Goal: Communication & Community: Participate in discussion

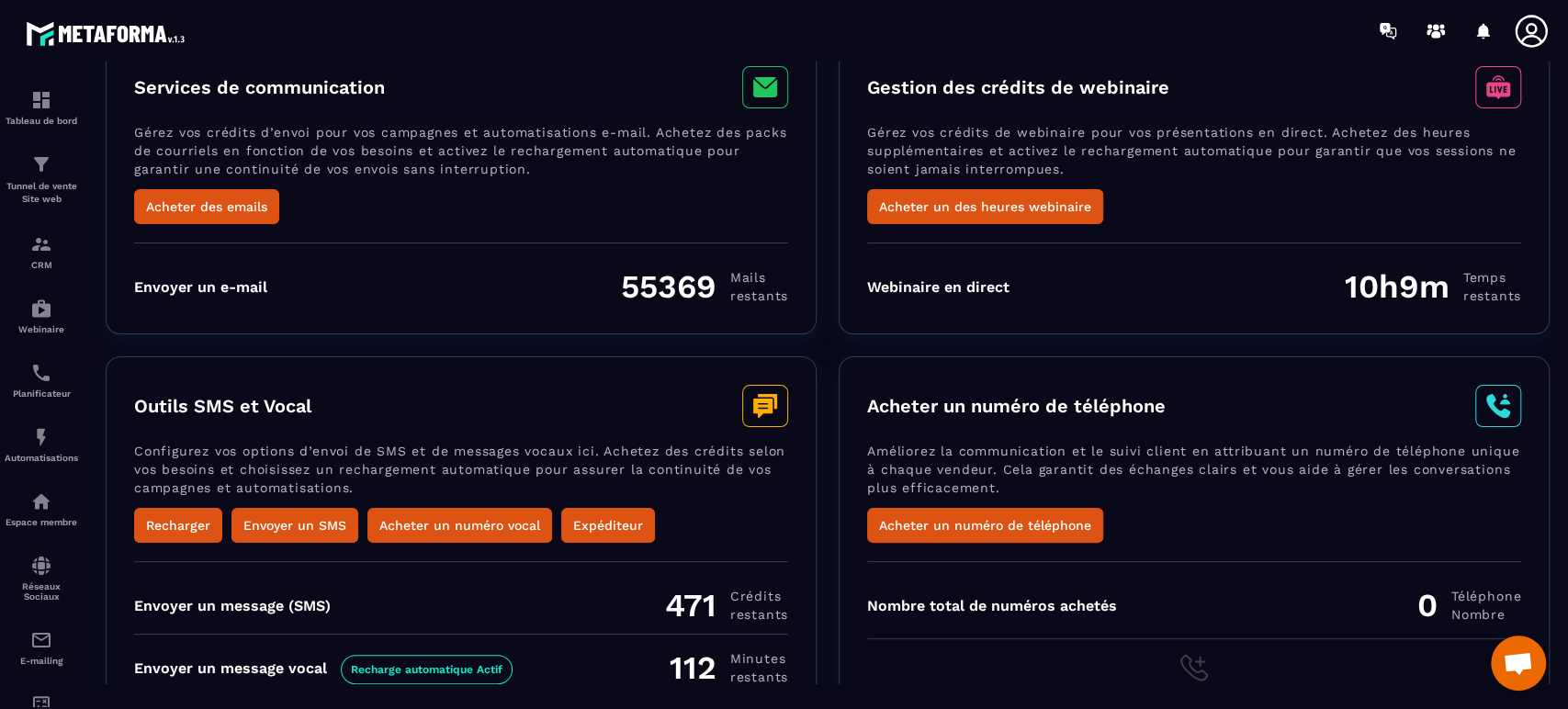
scroll to position [163, 0]
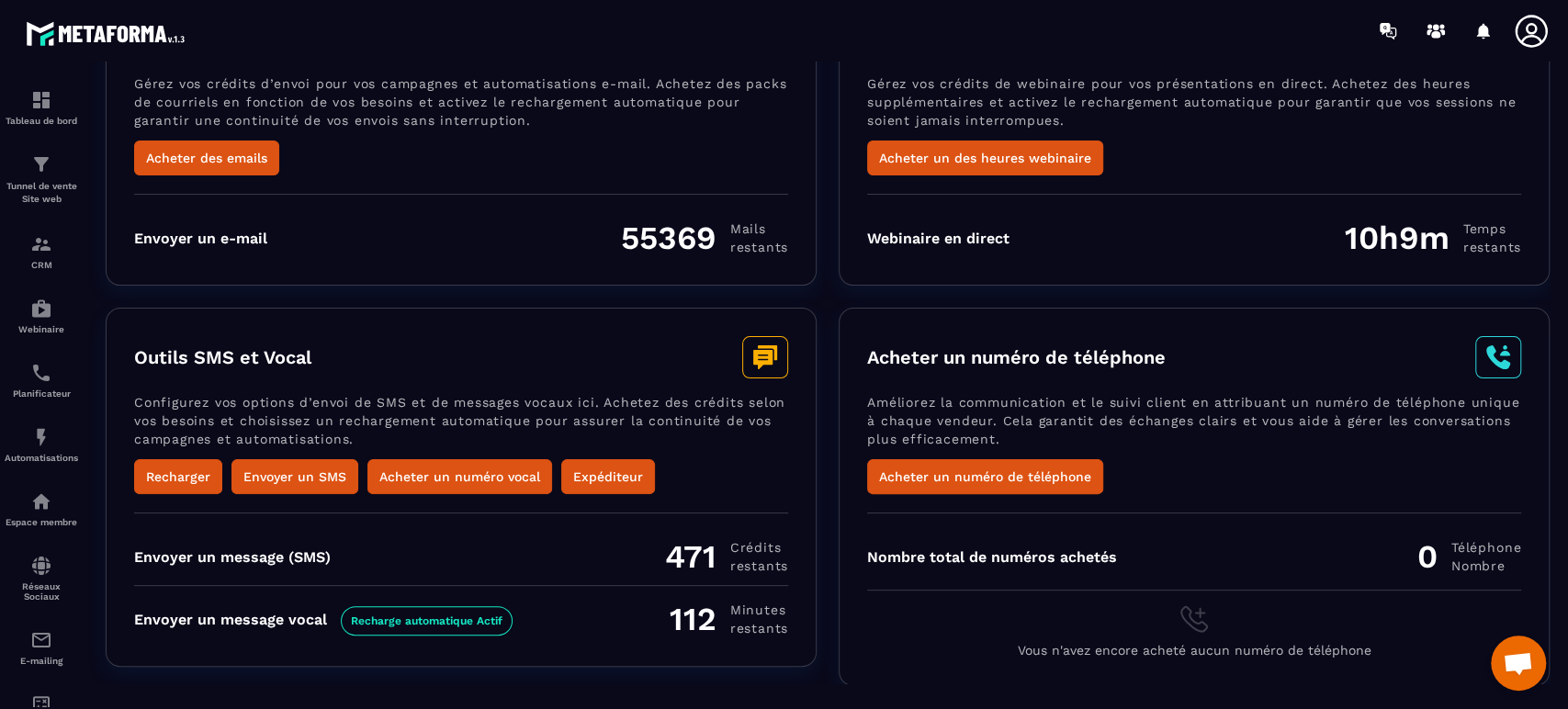
click at [747, 502] on div "Outils SMS et Vocal Configurez vos options d’envoi de SMS et de messages vocaux…" at bounding box center [461, 486] width 711 height 359
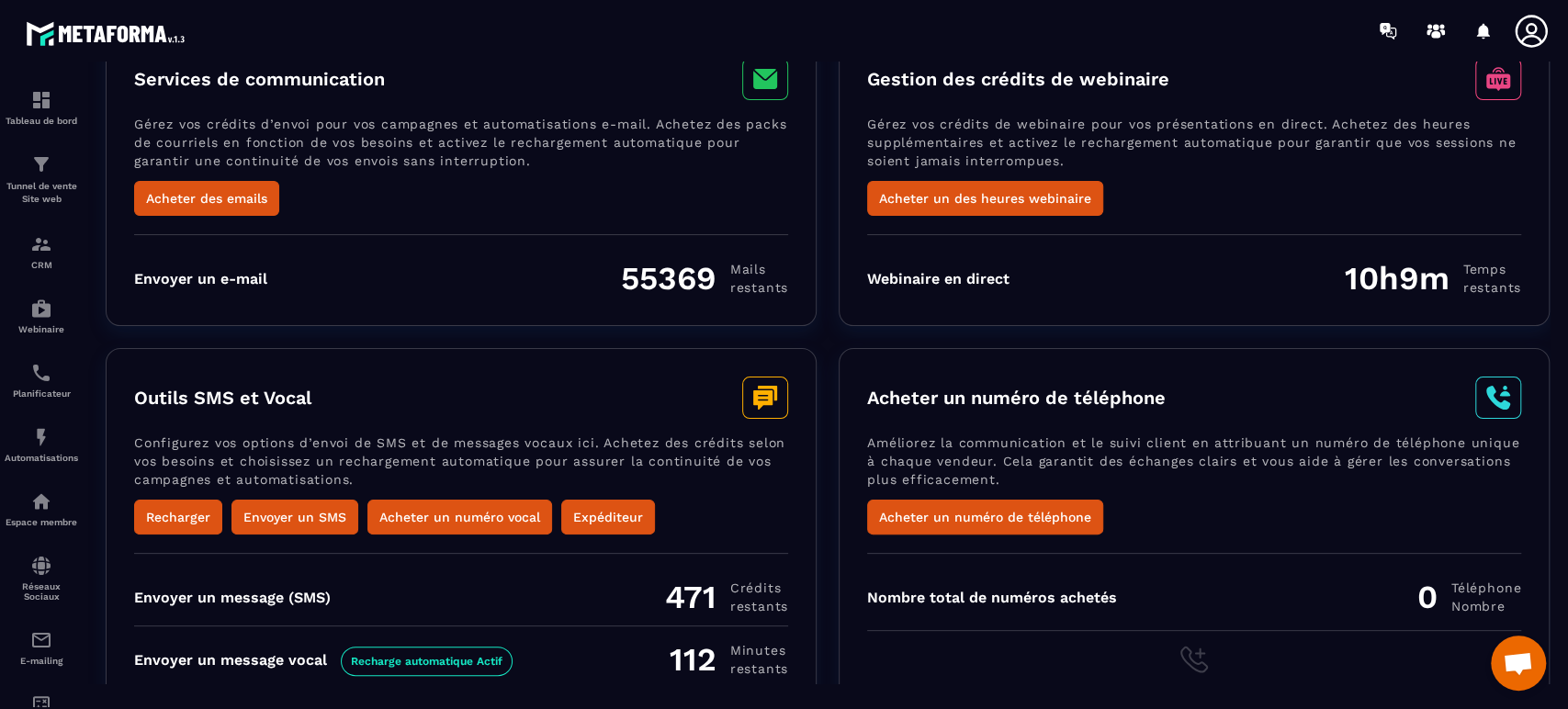
scroll to position [0, 0]
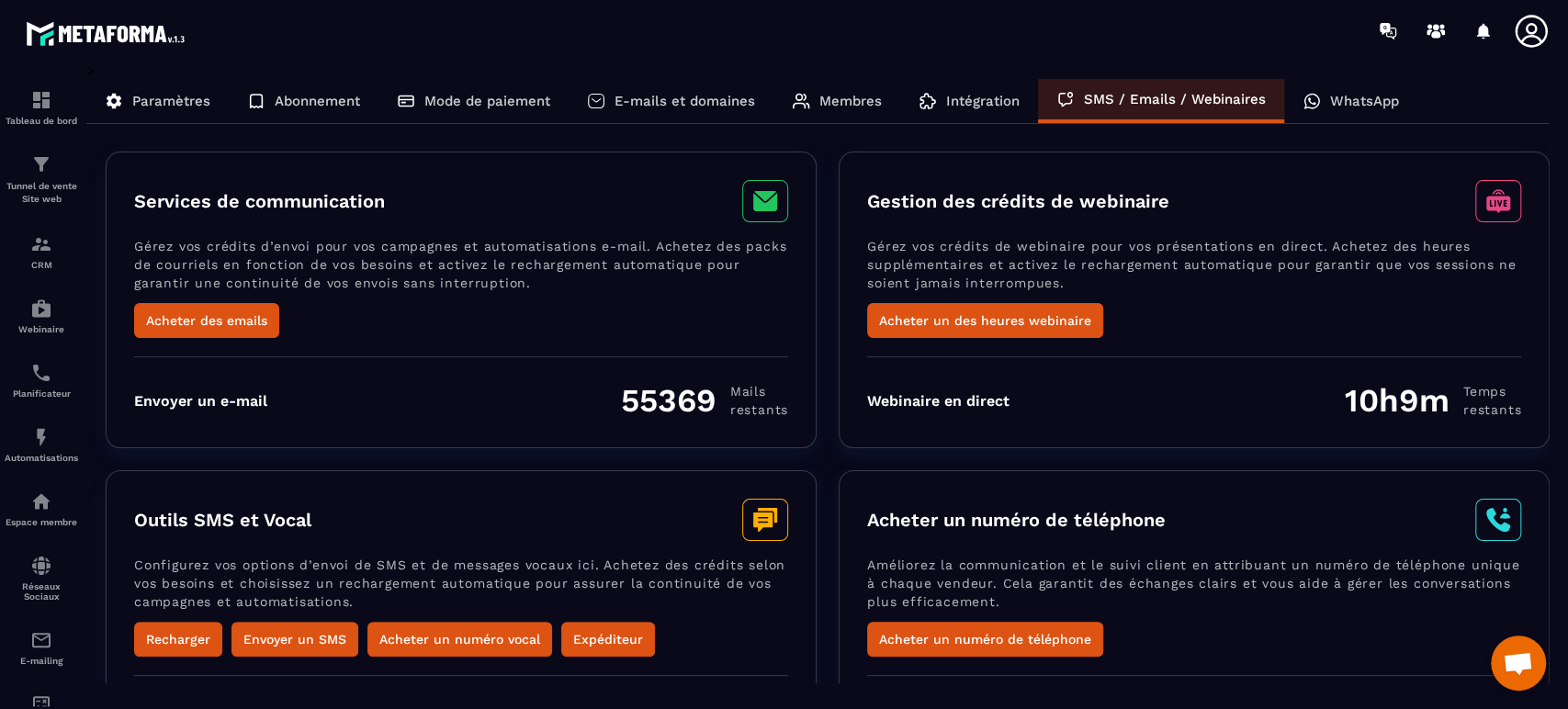
click at [785, 367] on div "Envoyer un e-mail 55369 Mails restants" at bounding box center [461, 387] width 654 height 64
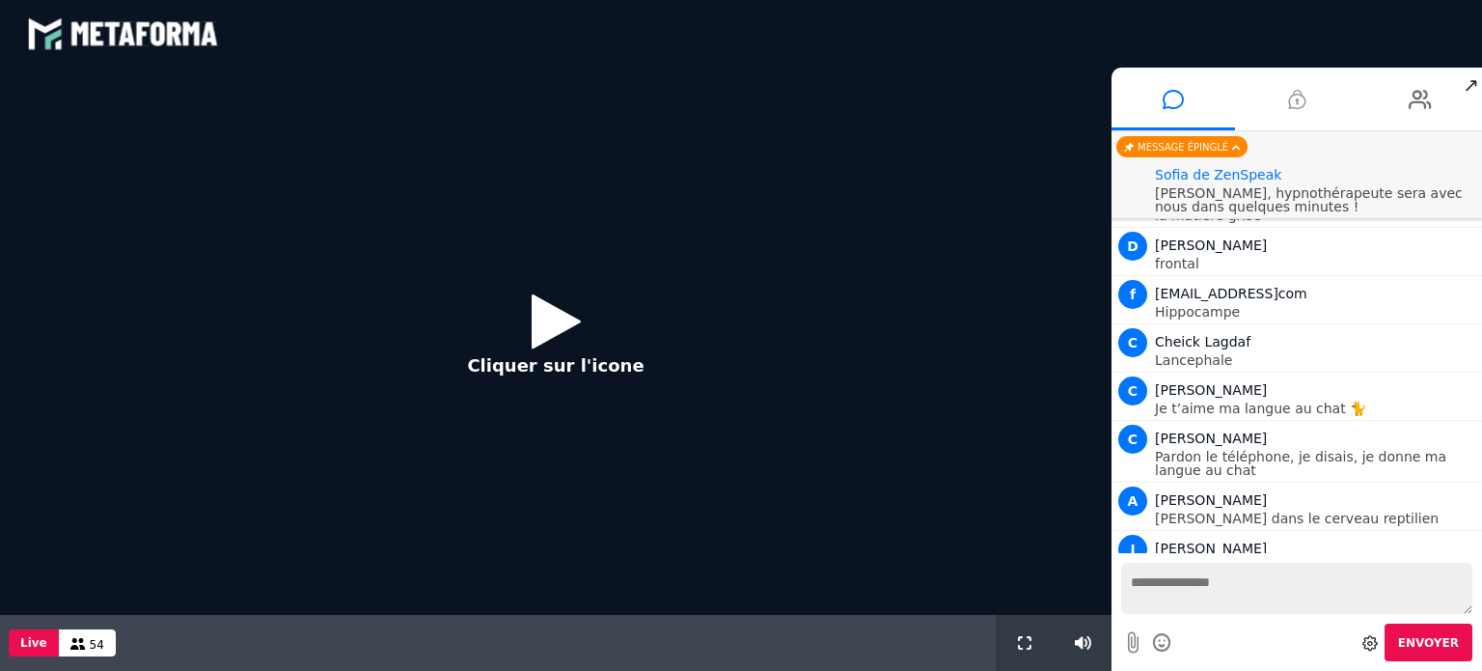
scroll to position [1546, 0]
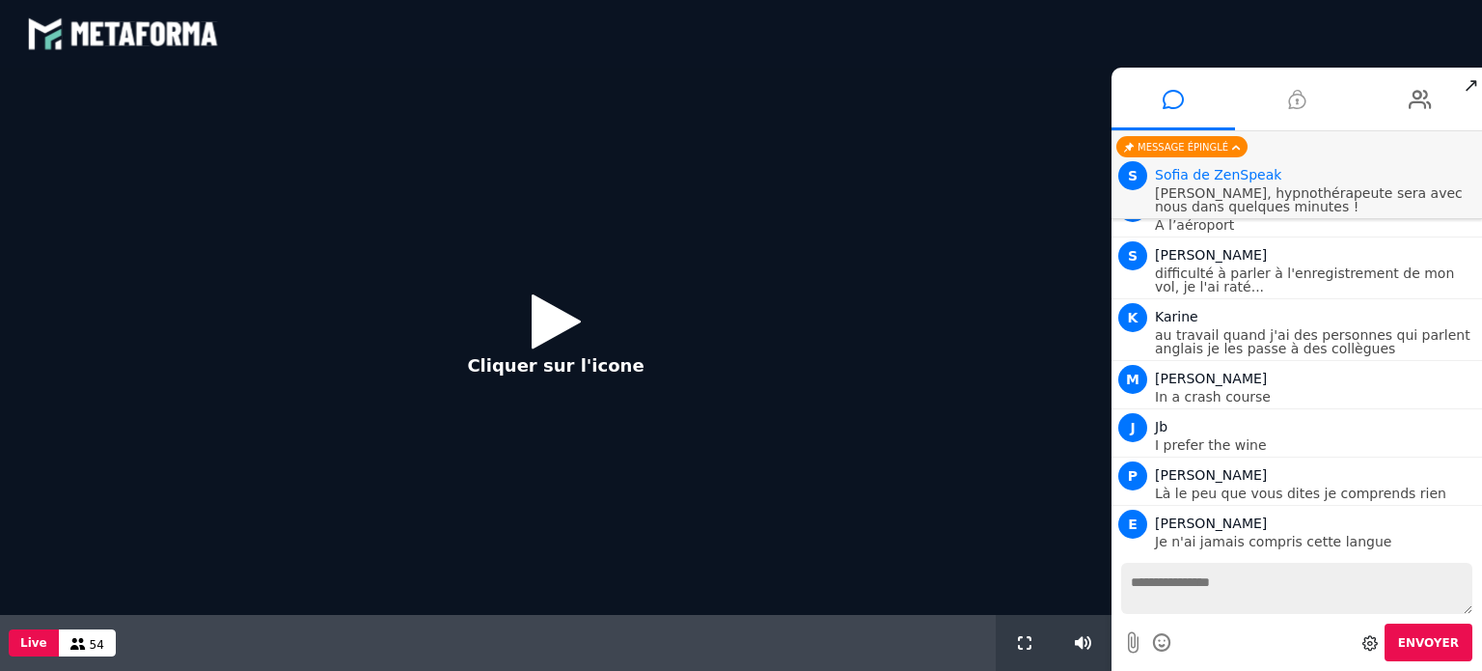
click at [1283, 100] on li at bounding box center [1297, 99] width 124 height 63
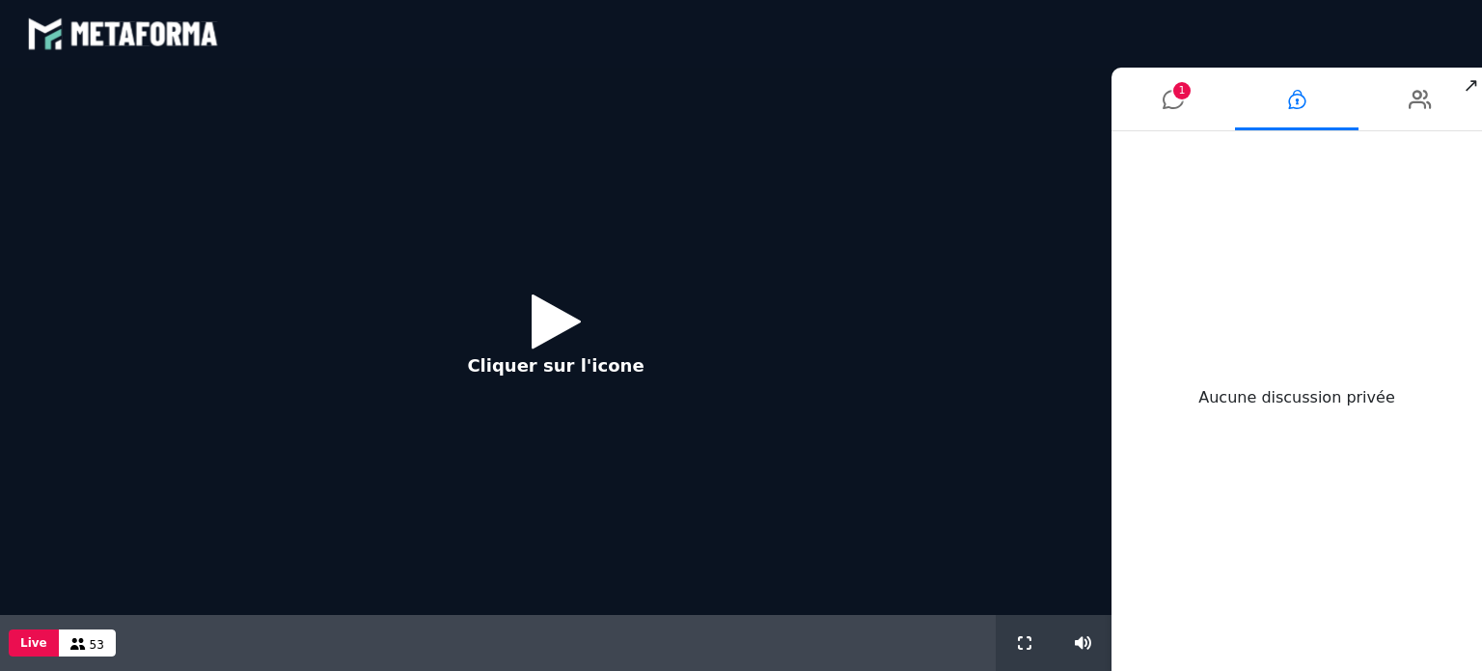
click at [555, 350] on icon at bounding box center [556, 320] width 49 height 63
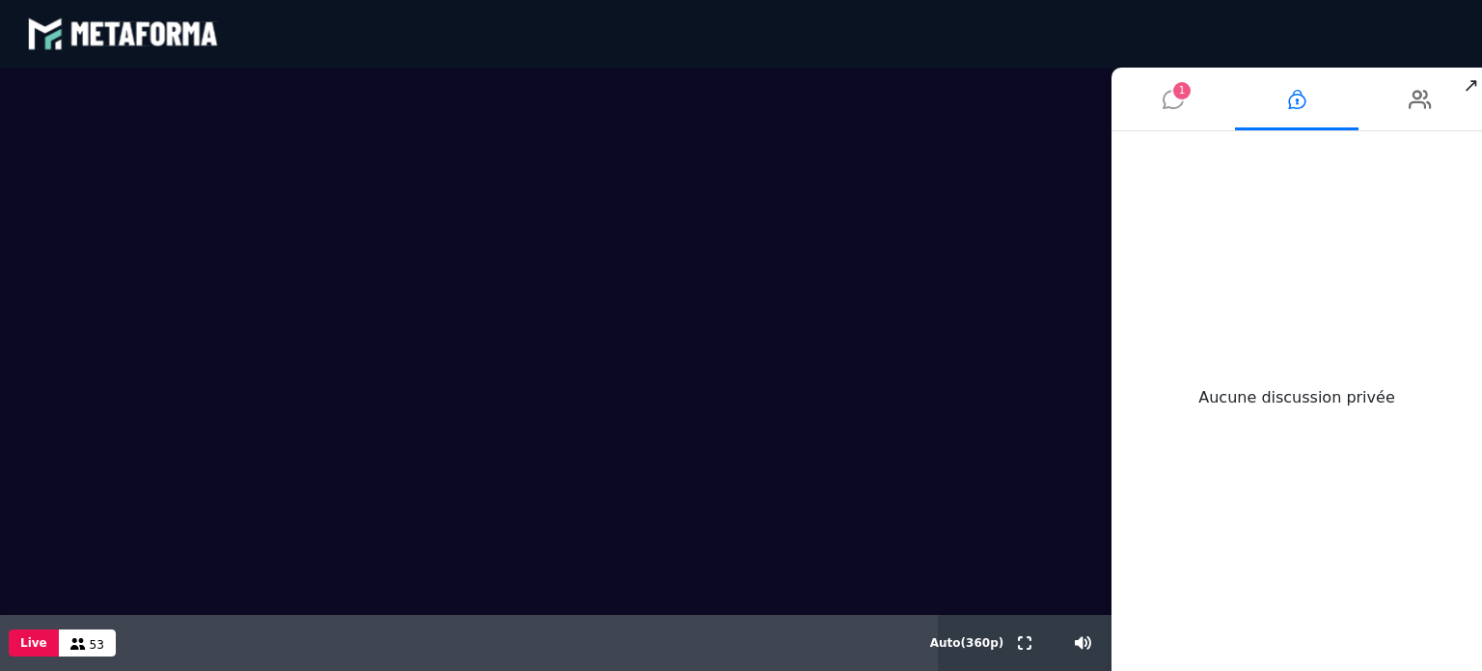
click at [1158, 103] on li "1" at bounding box center [1174, 99] width 124 height 63
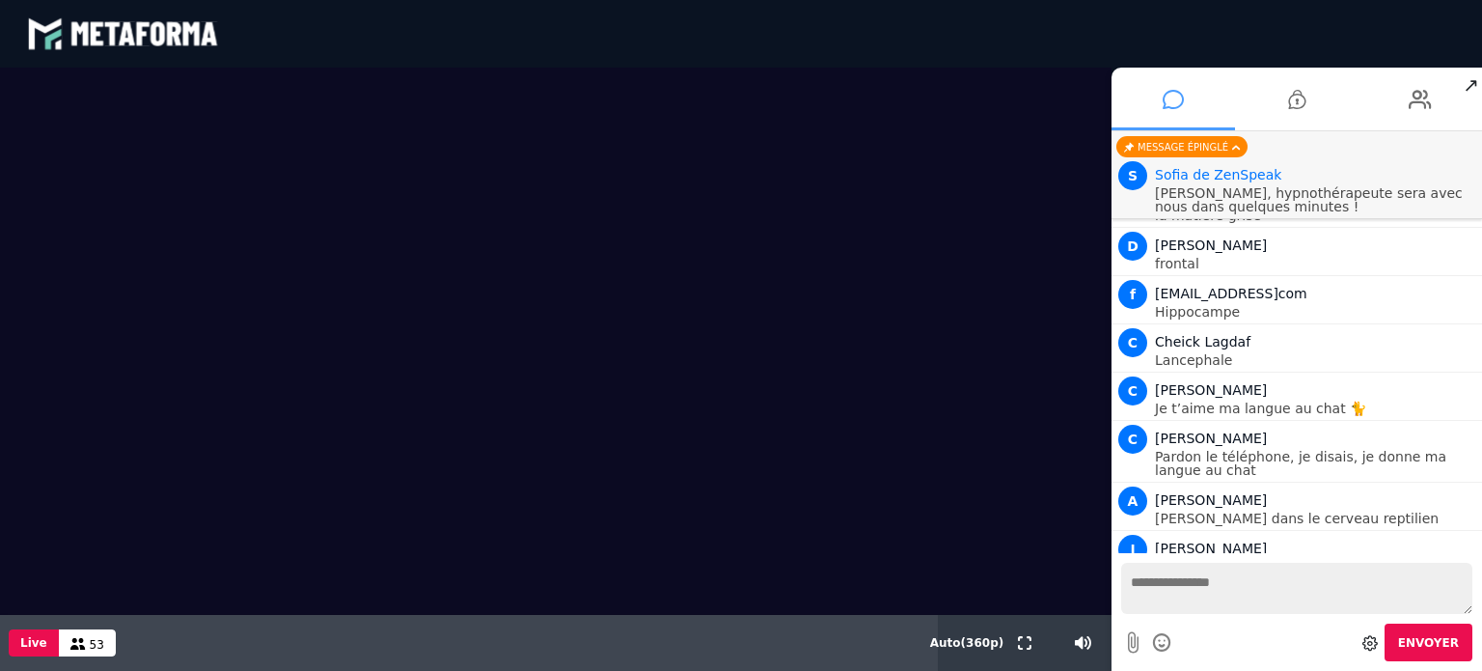
scroll to position [1594, 0]
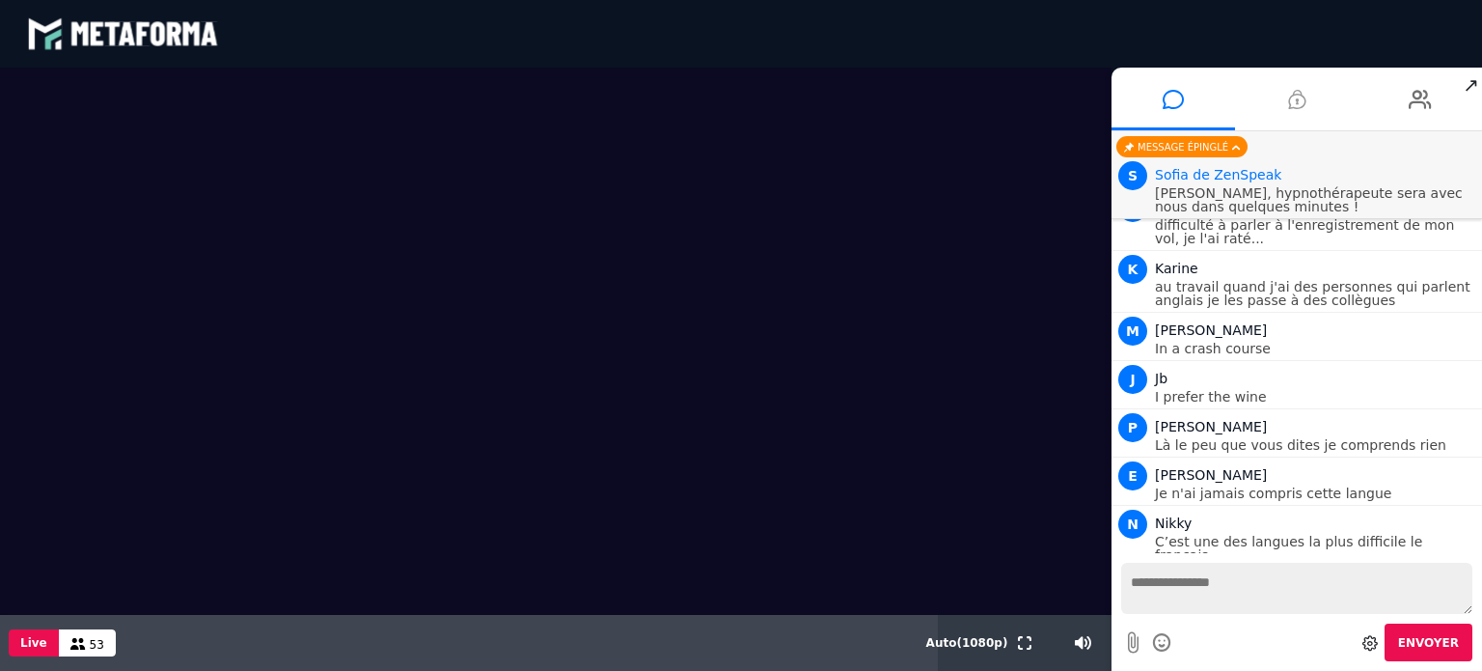
click at [1314, 80] on li at bounding box center [1297, 99] width 124 height 63
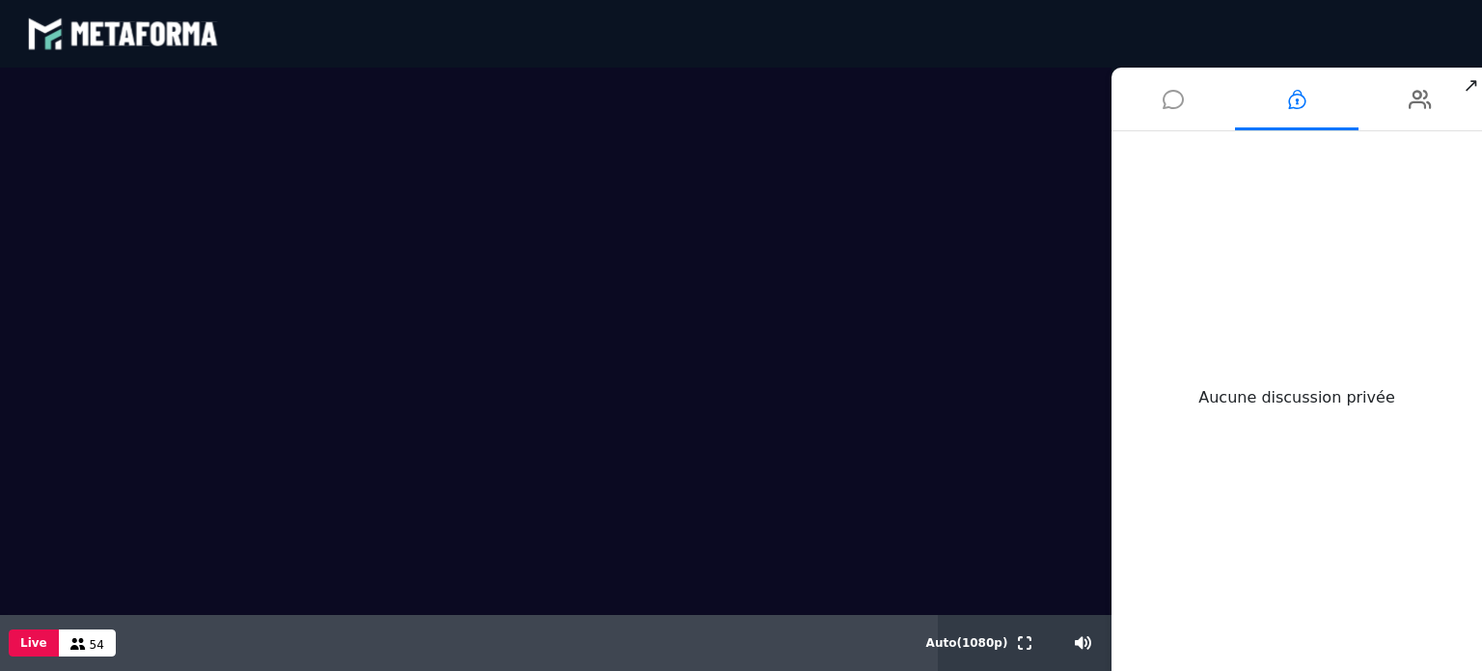
click at [1193, 97] on li at bounding box center [1174, 99] width 124 height 63
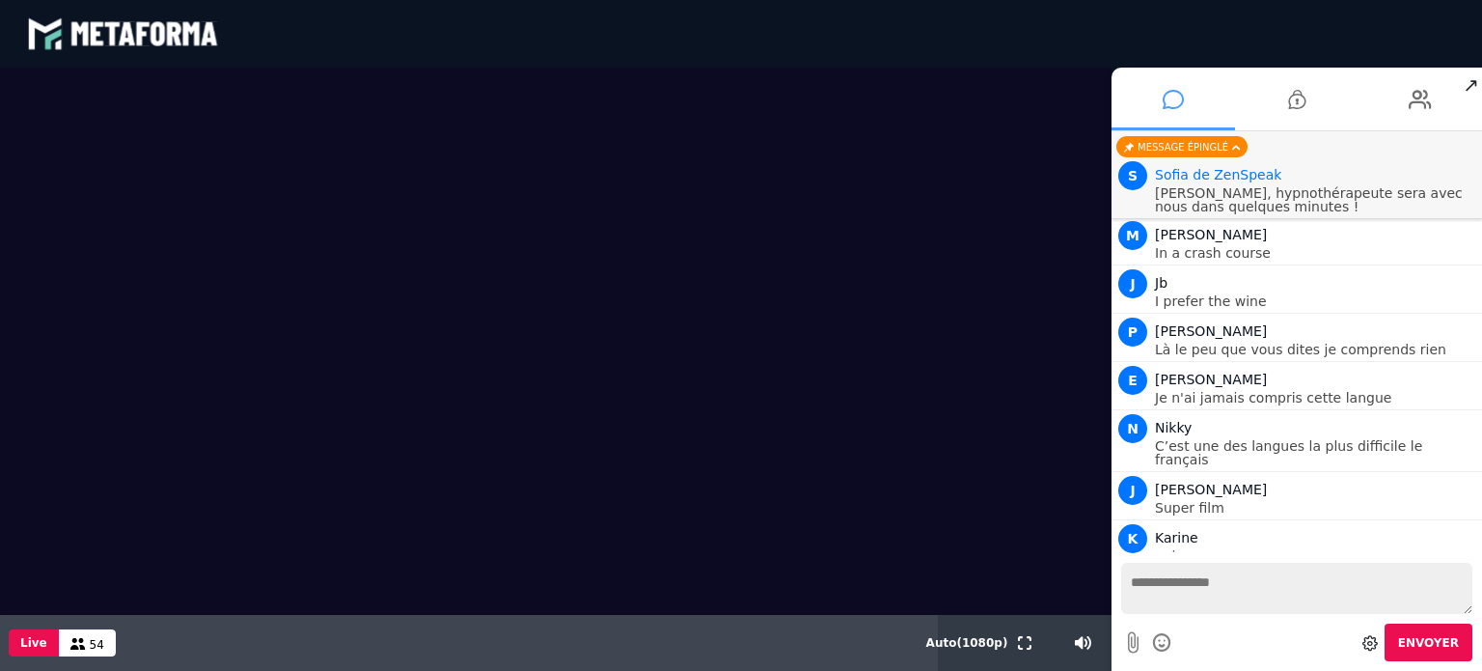
scroll to position [1737, 0]
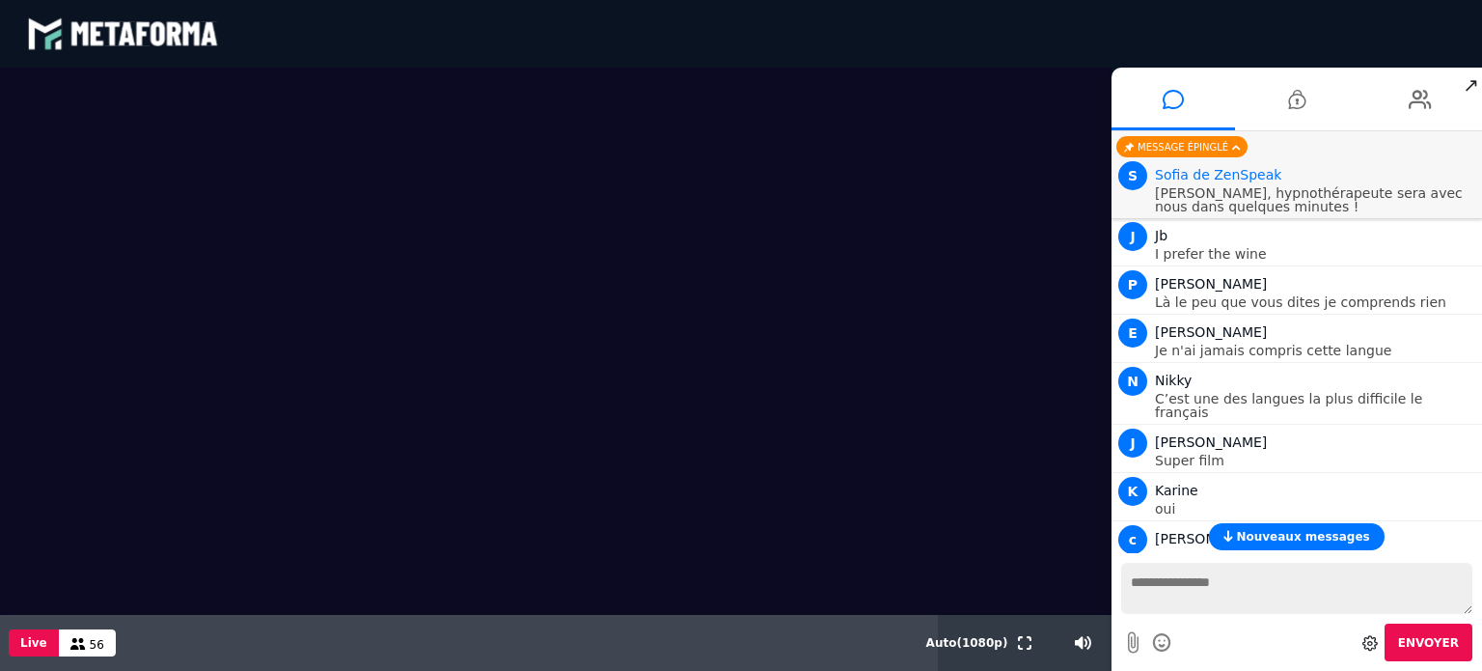
click at [1269, 530] on span "Nouveaux messages" at bounding box center [1302, 537] width 133 height 14
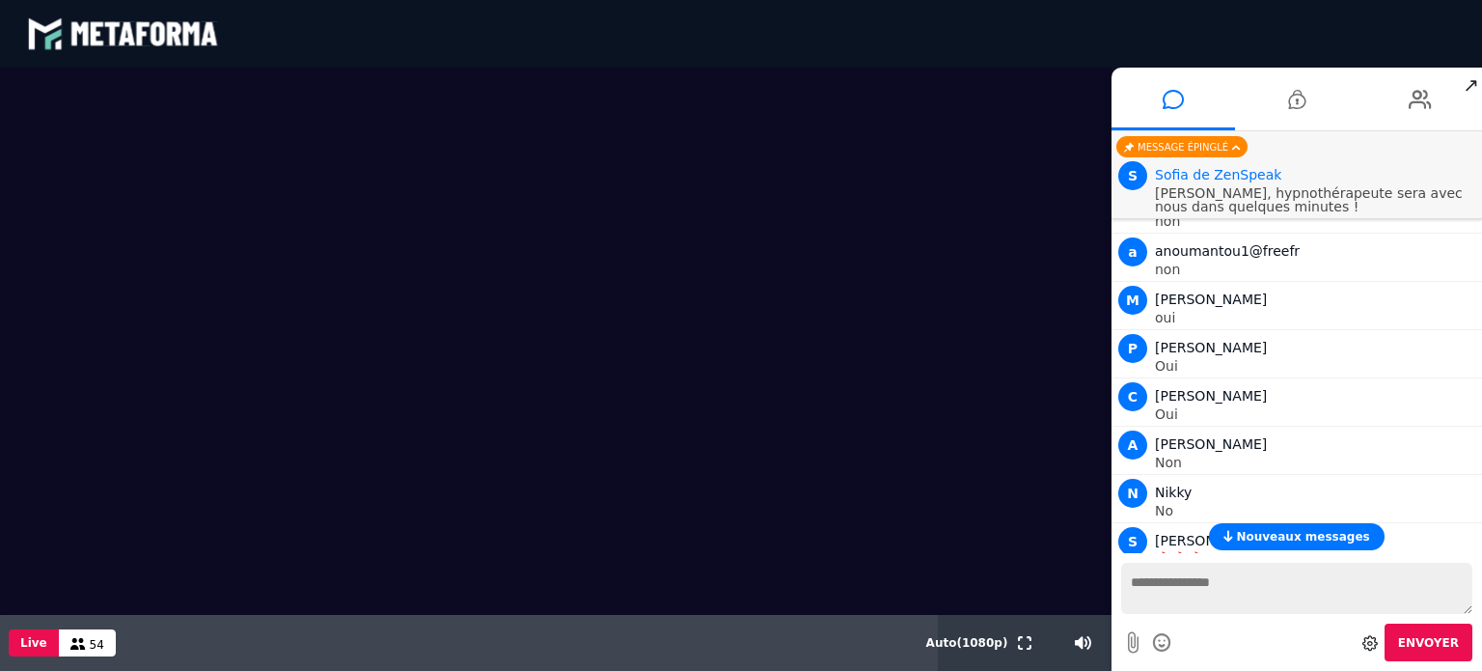
scroll to position [2698, 0]
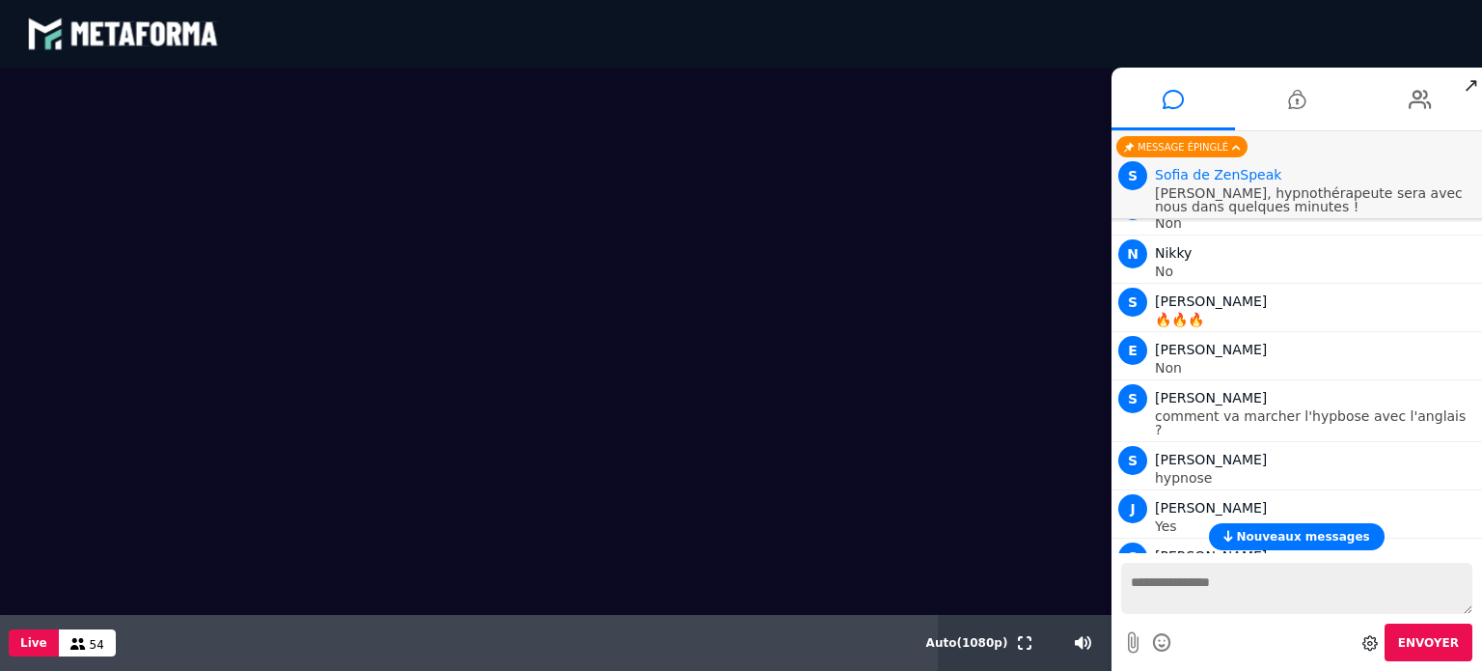
click at [1293, 534] on span "Nouveaux messages" at bounding box center [1302, 537] width 133 height 14
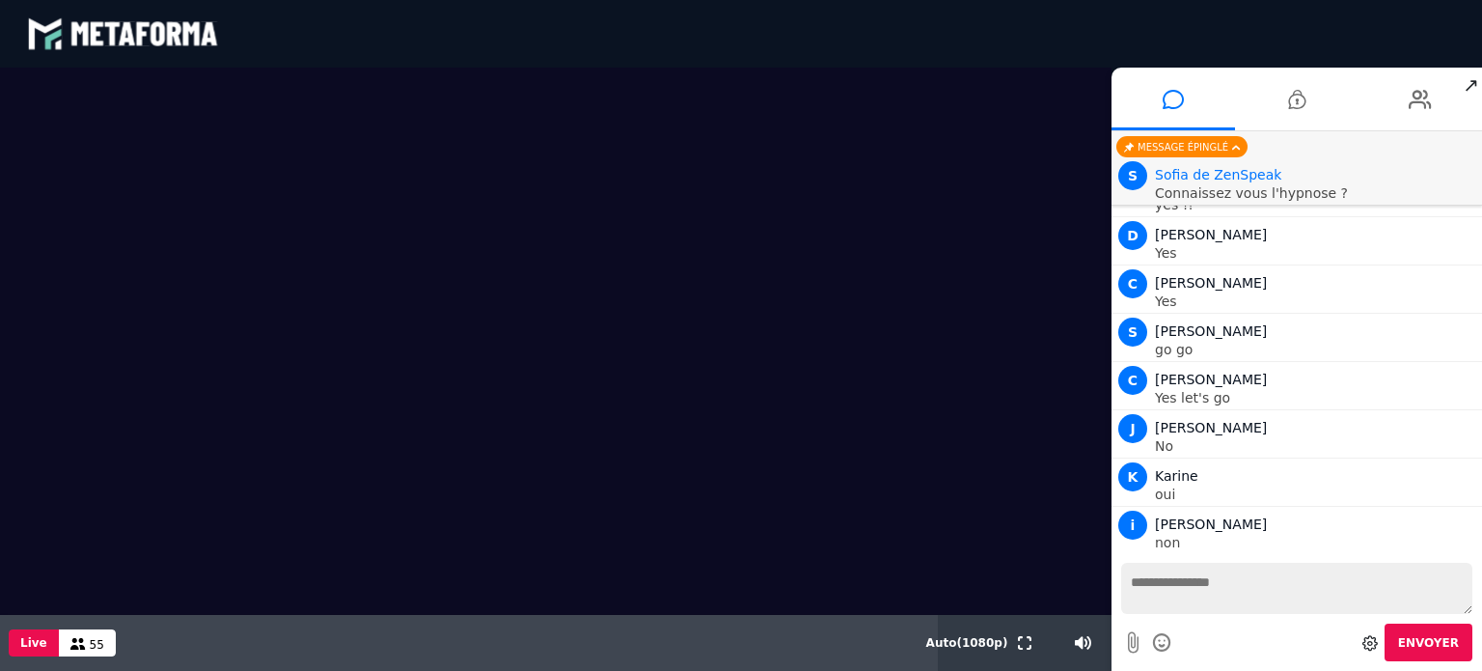
scroll to position [3914, 0]
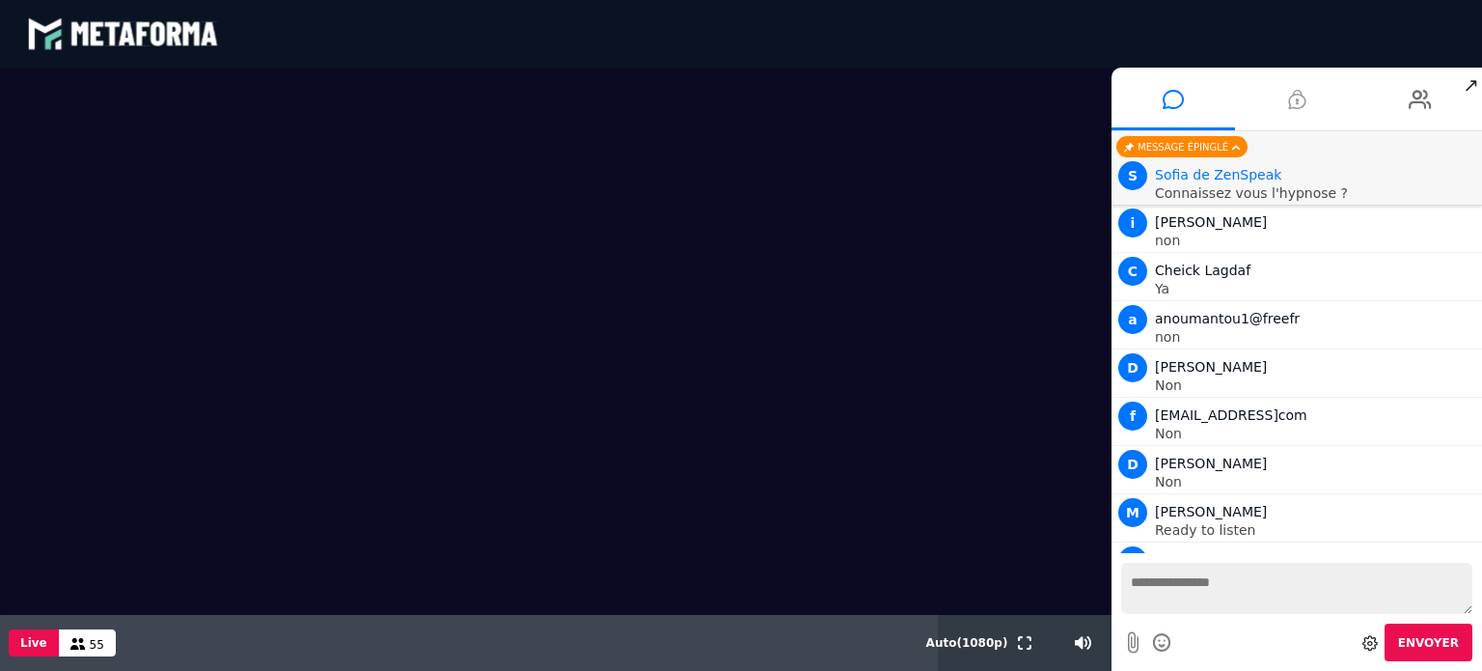
click at [1277, 110] on li at bounding box center [1297, 99] width 124 height 63
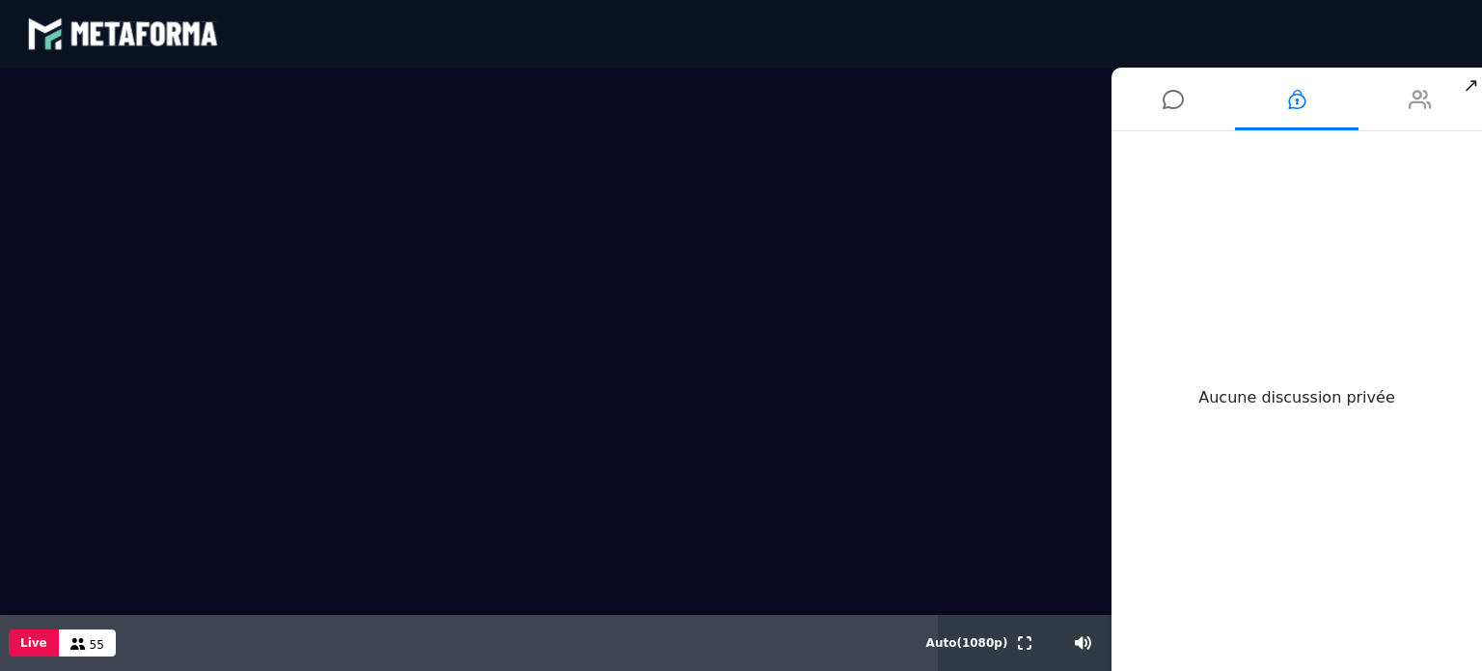
click at [1412, 95] on icon at bounding box center [1420, 99] width 23 height 48
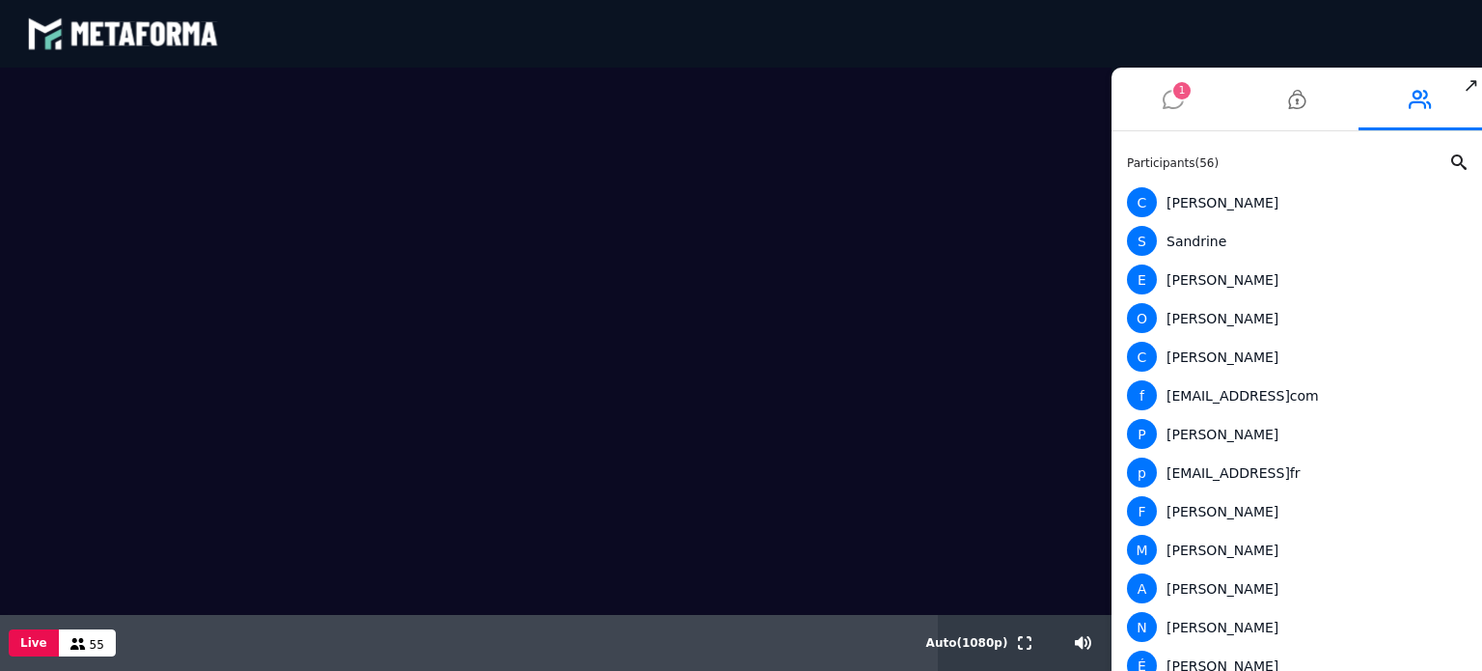
click at [1175, 115] on icon at bounding box center [1173, 99] width 21 height 48
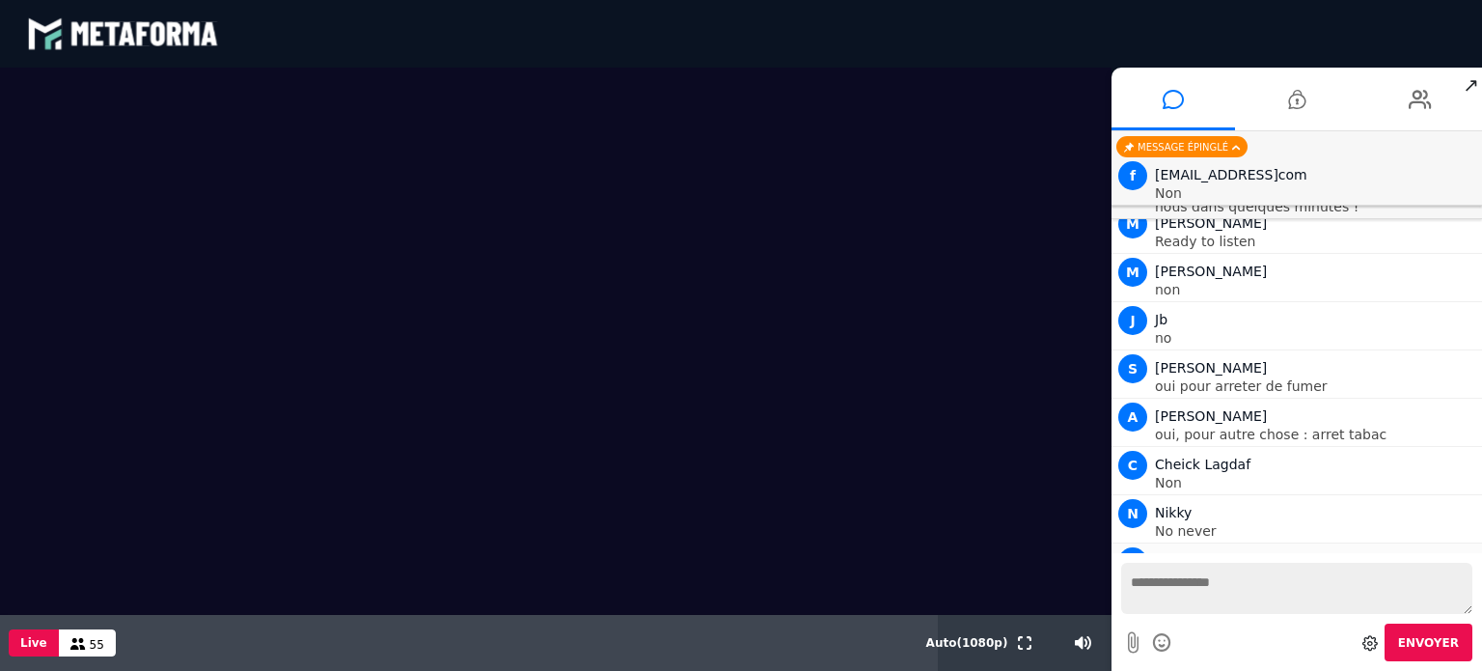
scroll to position [4141, 0]
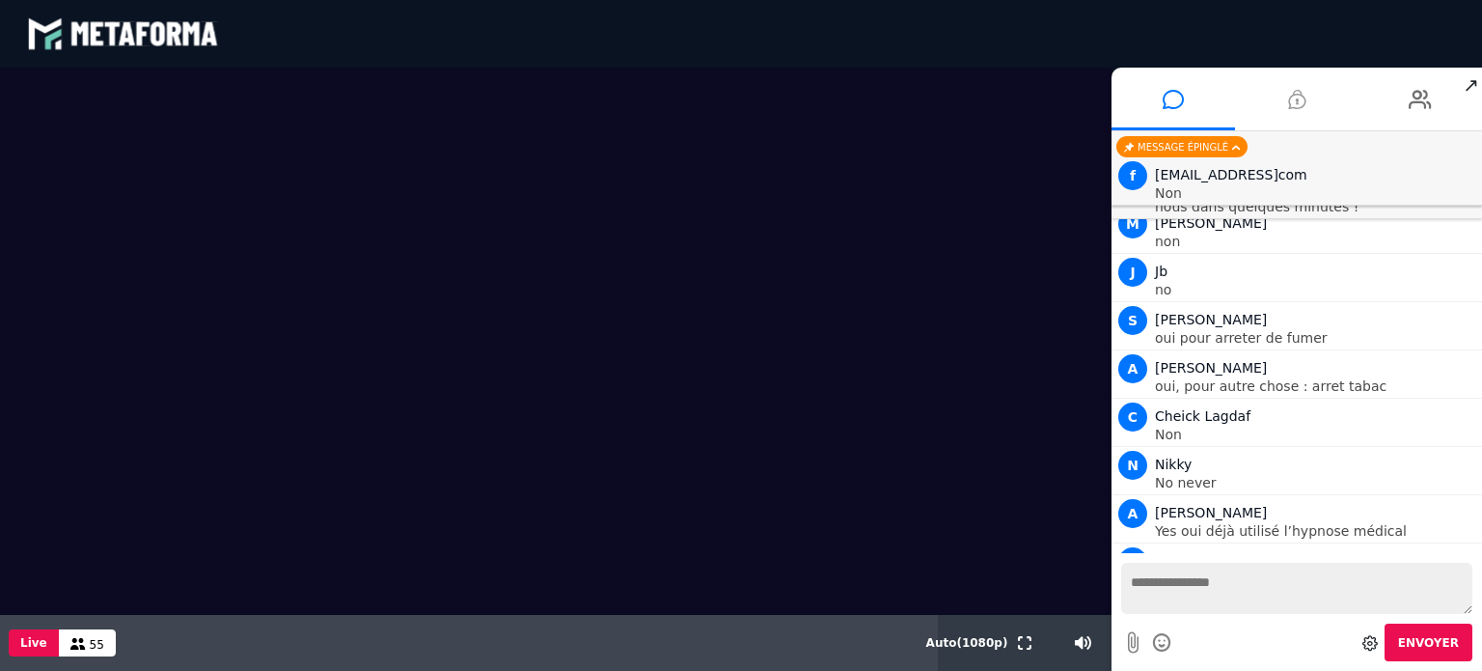
click at [1300, 90] on icon at bounding box center [1296, 99] width 17 height 48
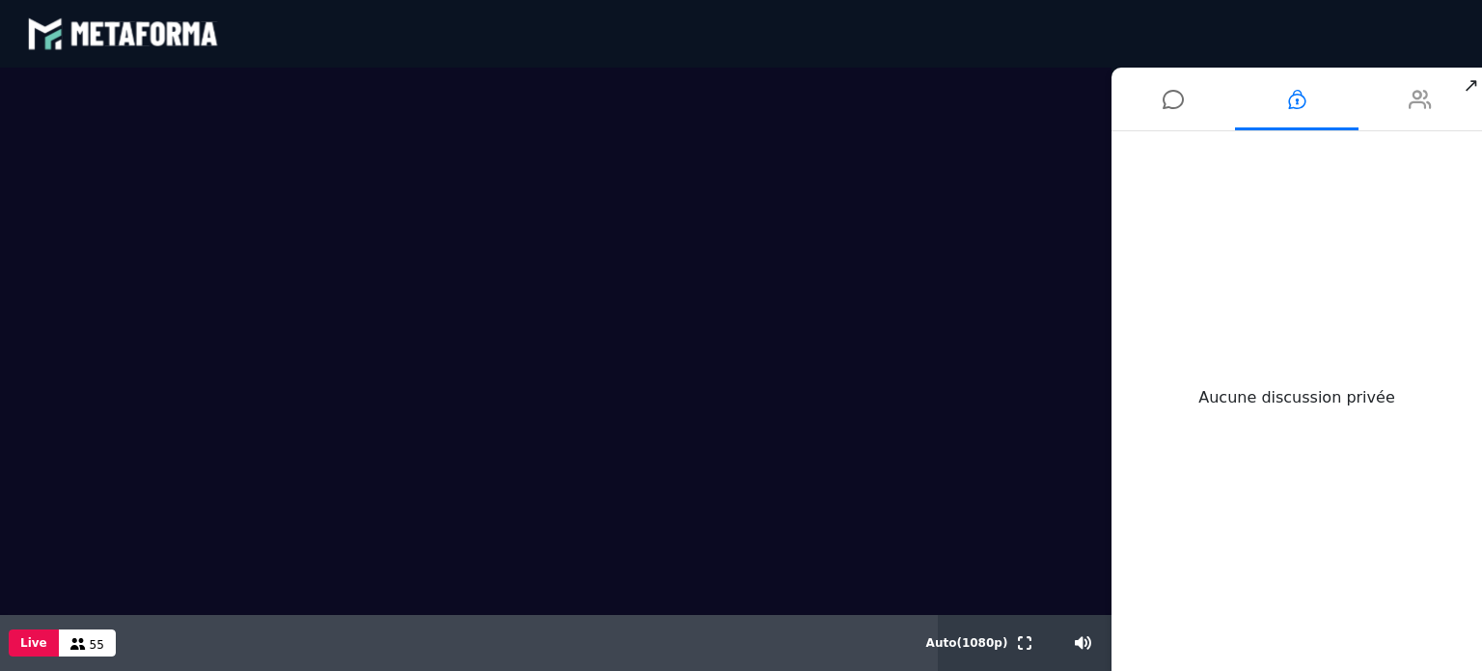
click at [1422, 92] on icon at bounding box center [1420, 99] width 23 height 48
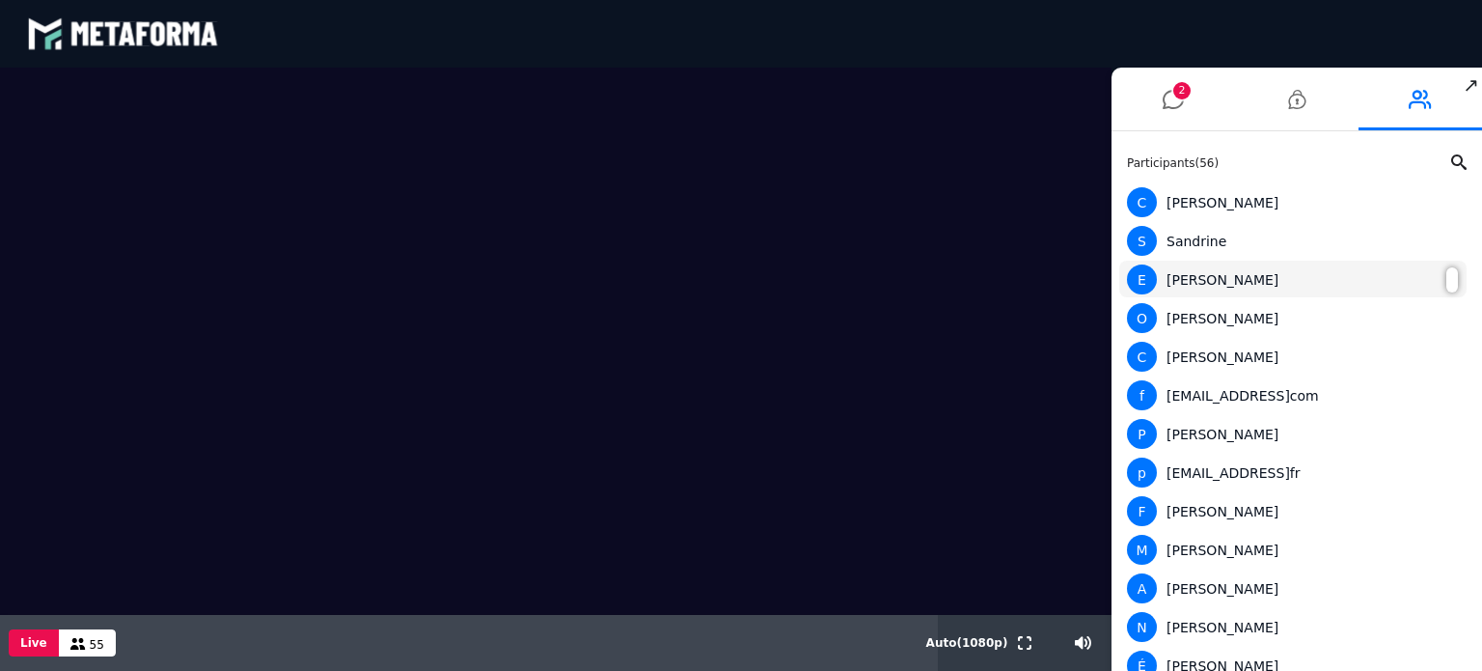
click at [1381, 283] on div "E Erick" at bounding box center [1293, 279] width 332 height 30
click at [1448, 281] on div at bounding box center [1452, 279] width 12 height 25
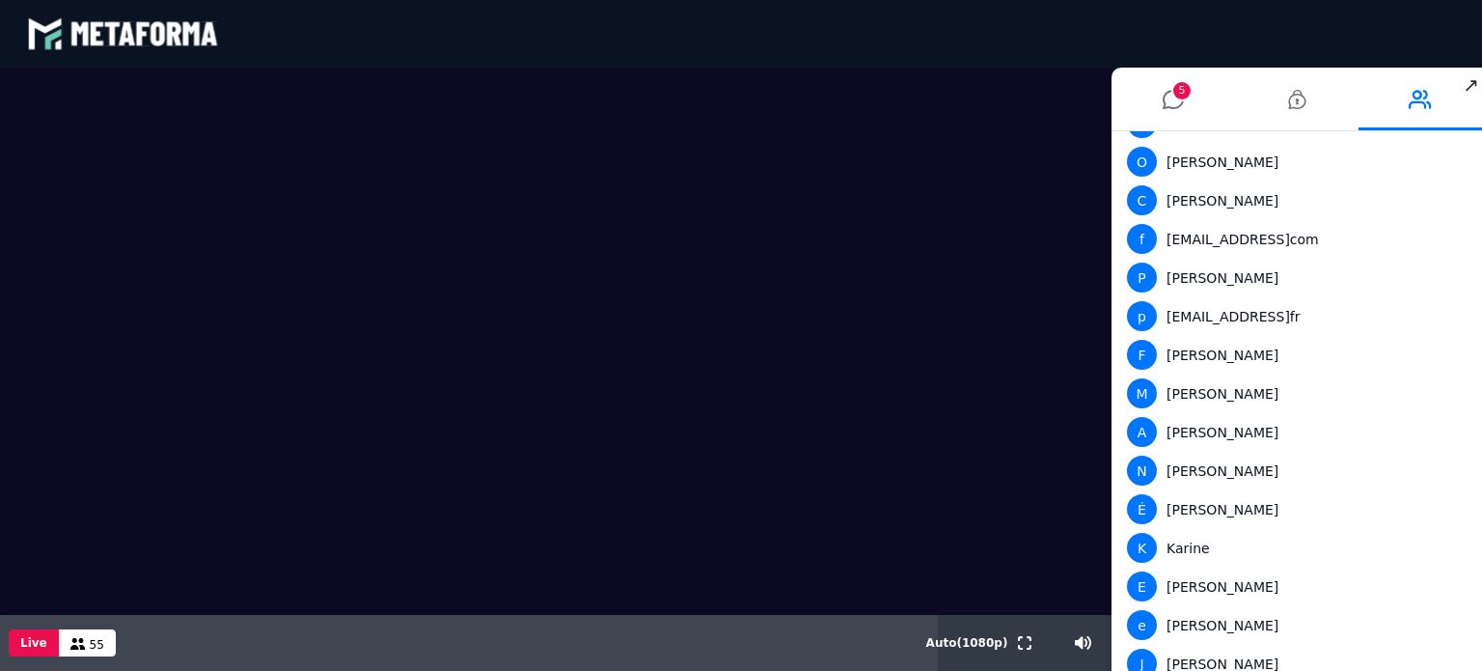
scroll to position [0, 0]
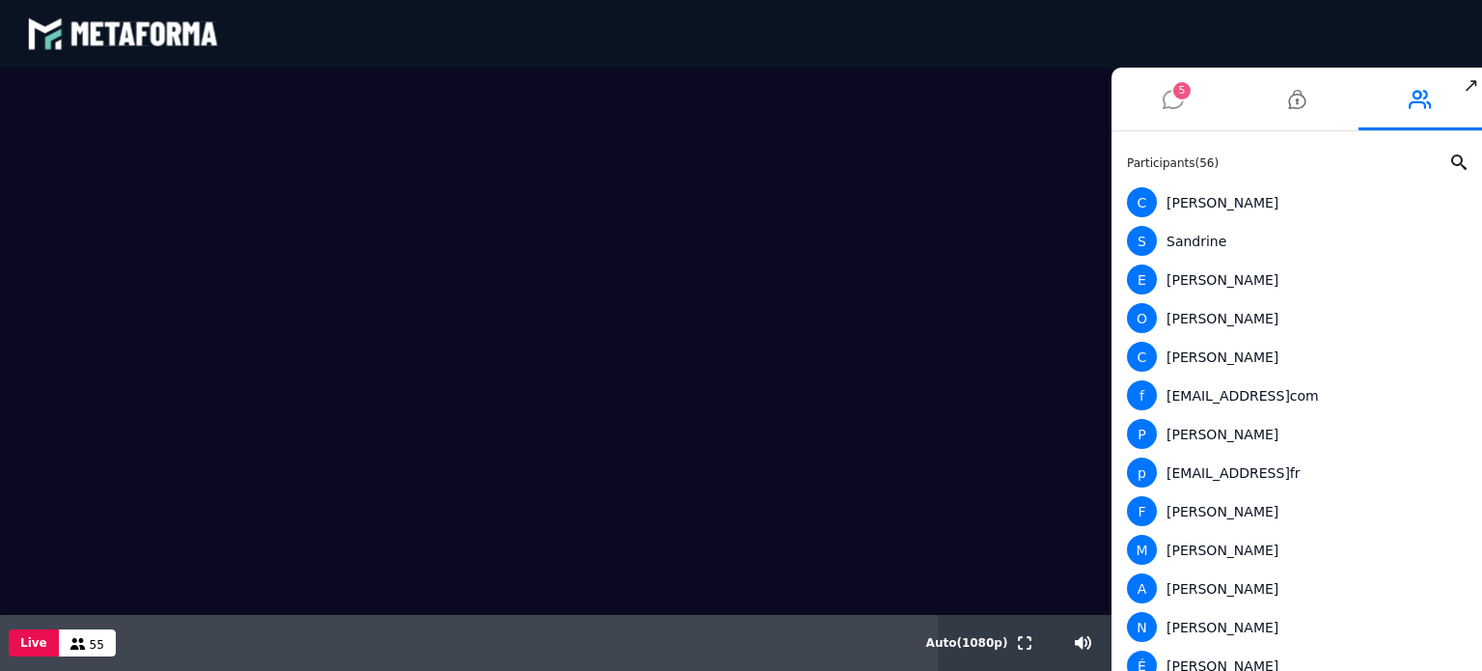
click at [1212, 104] on li "5" at bounding box center [1174, 99] width 124 height 63
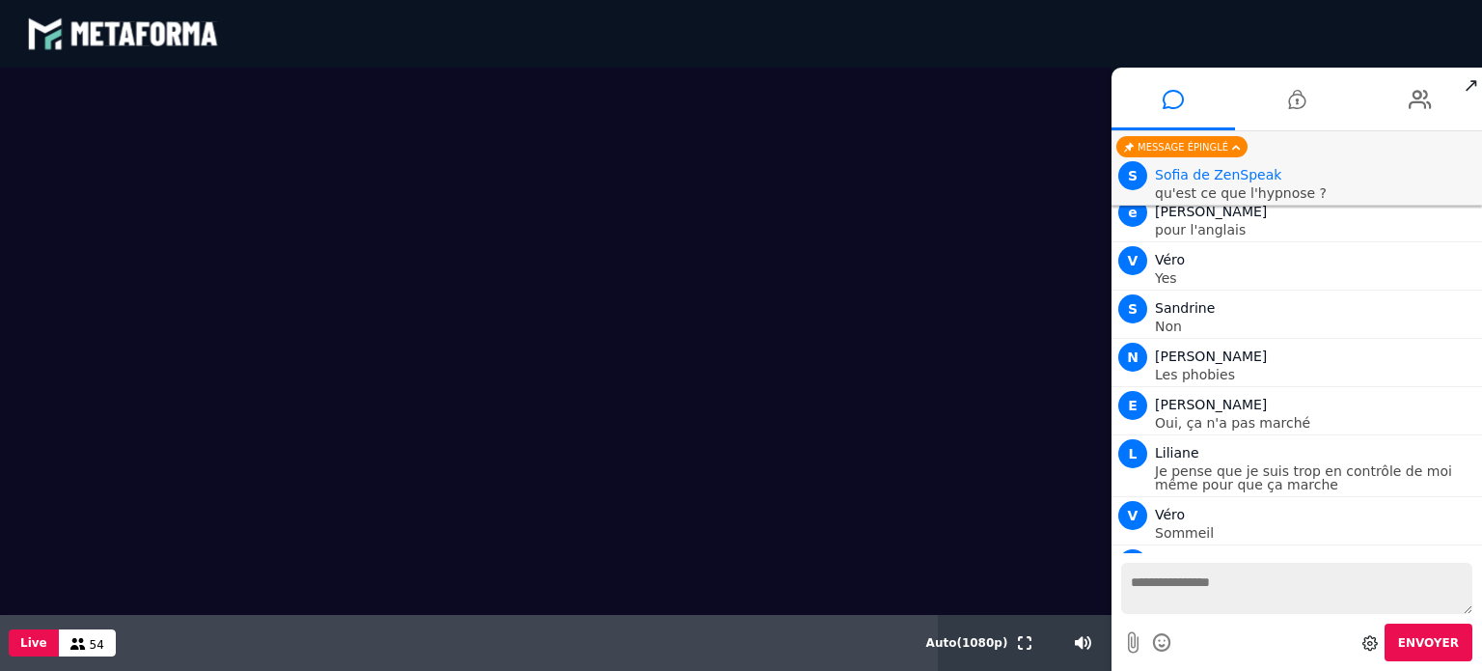
scroll to position [4647, 0]
